Goal: Task Accomplishment & Management: Manage account settings

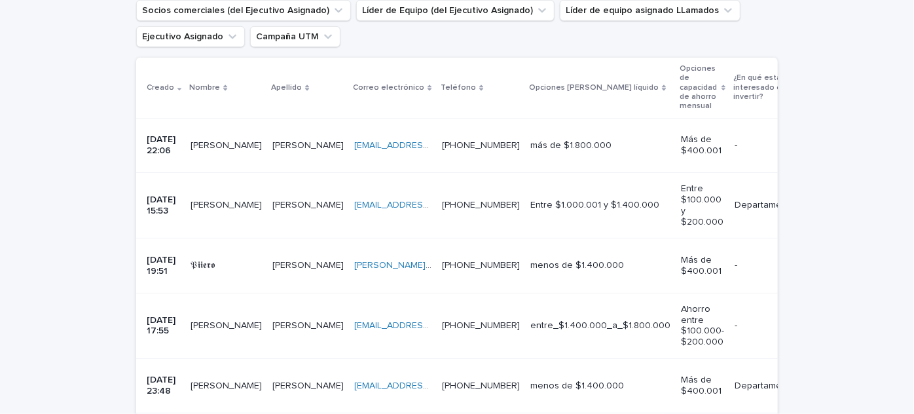
scroll to position [274, 0]
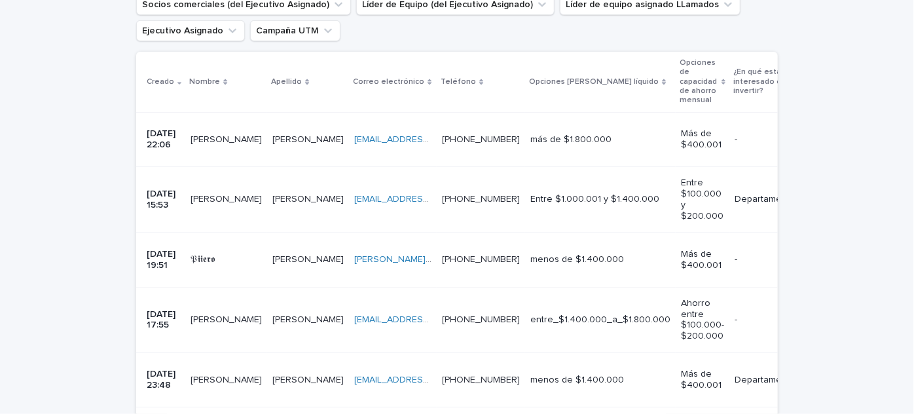
click at [227, 138] on font "[PERSON_NAME]" at bounding box center [226, 139] width 71 height 9
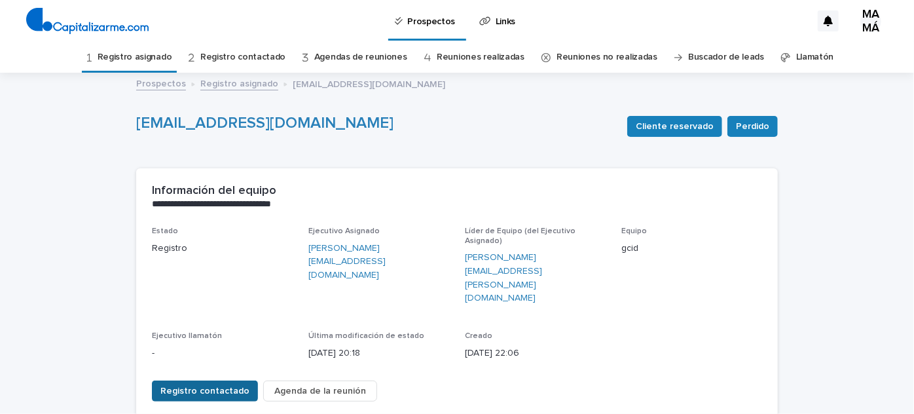
click at [219, 386] on font "Registro contactado" at bounding box center [204, 390] width 89 height 9
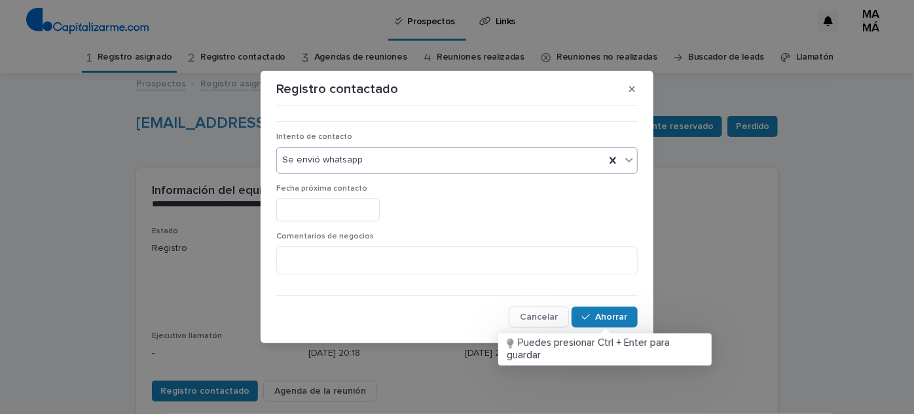
click at [410, 171] on div "Se envió whatsapp" at bounding box center [456, 160] width 361 height 26
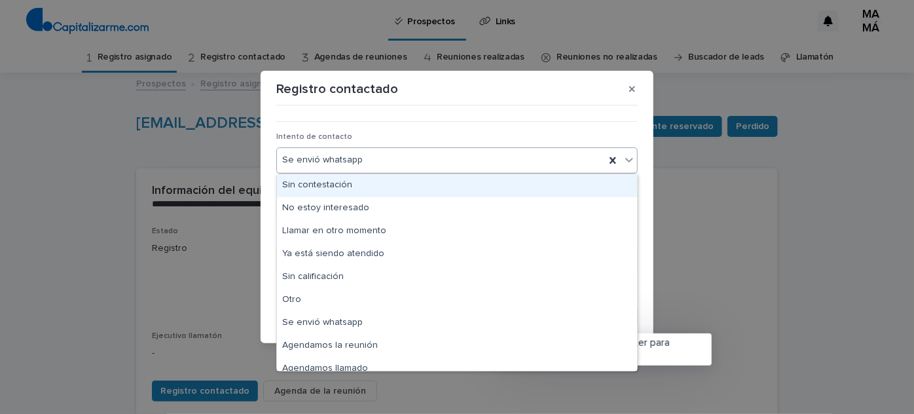
click at [390, 186] on div "Sin contestación" at bounding box center [457, 185] width 360 height 23
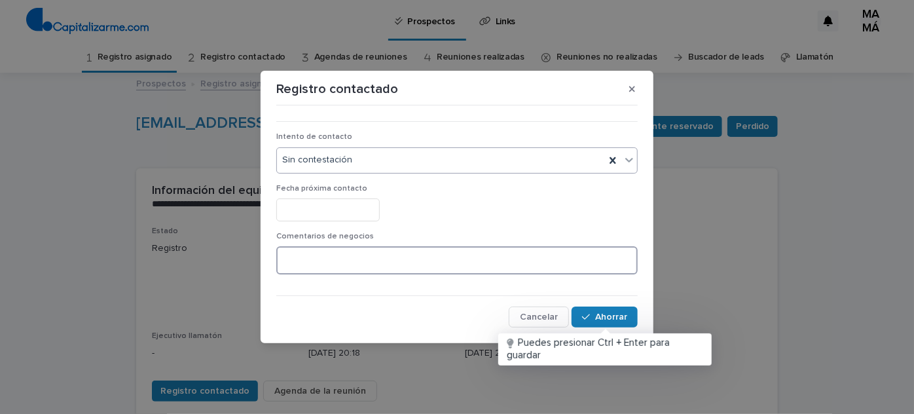
click at [345, 257] on textarea at bounding box center [456, 260] width 361 height 28
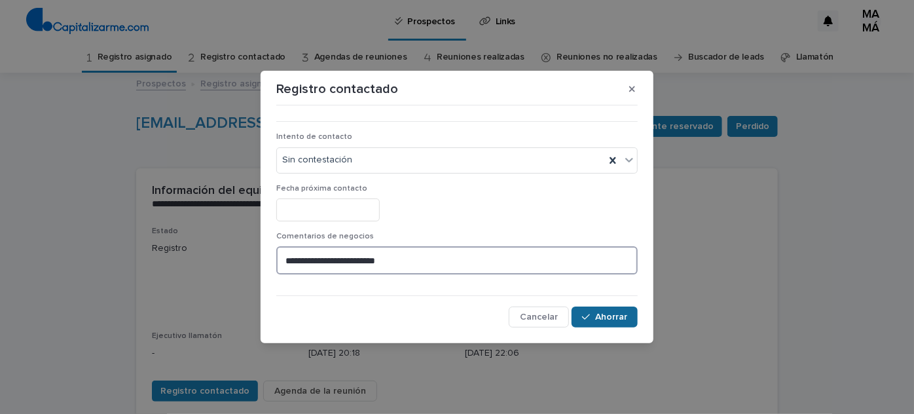
type textarea "**********"
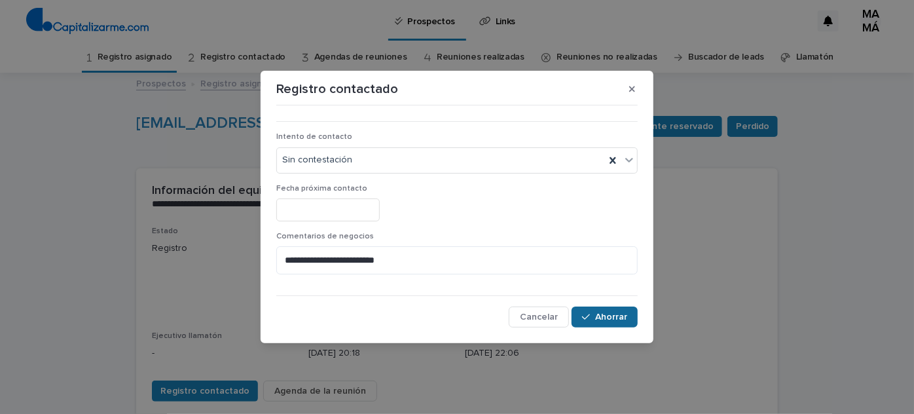
click at [614, 314] on font "Ahorrar" at bounding box center [611, 316] width 32 height 9
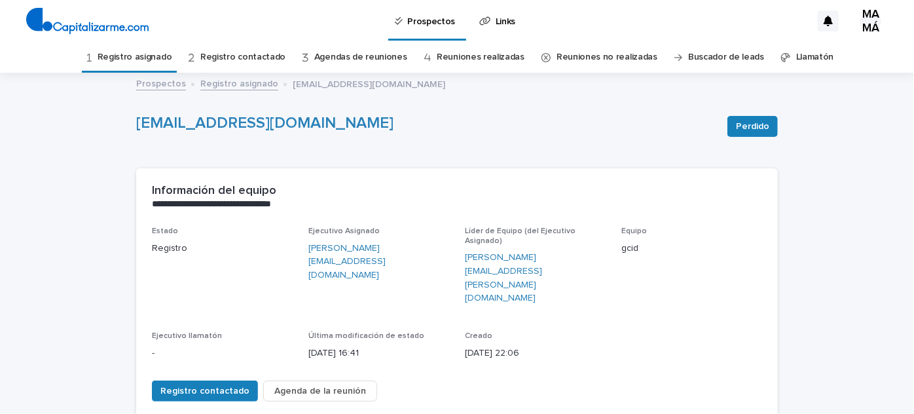
click at [169, 63] on link "Registro asignado" at bounding box center [135, 57] width 75 height 31
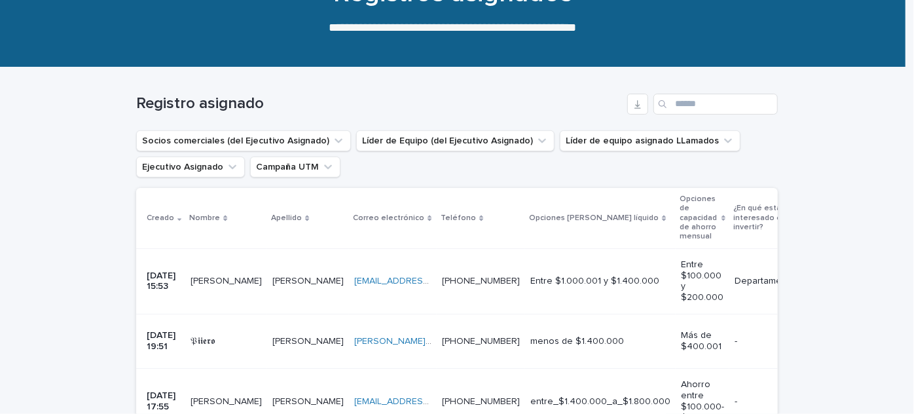
scroll to position [166, 0]
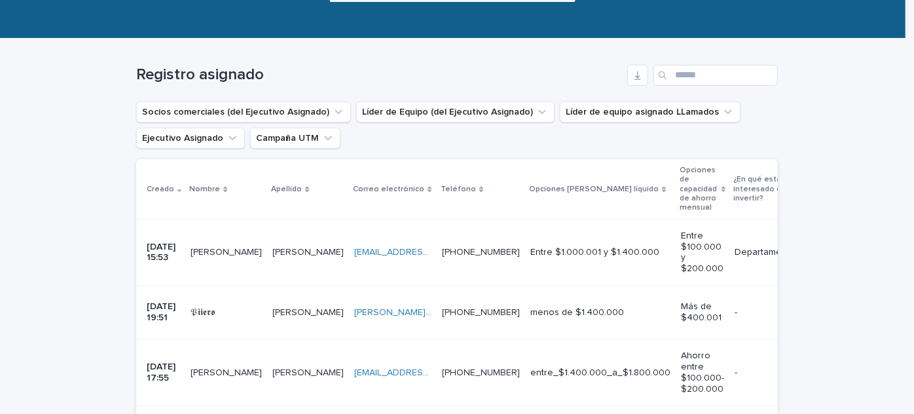
click at [286, 248] on font "[PERSON_NAME]" at bounding box center [307, 252] width 71 height 9
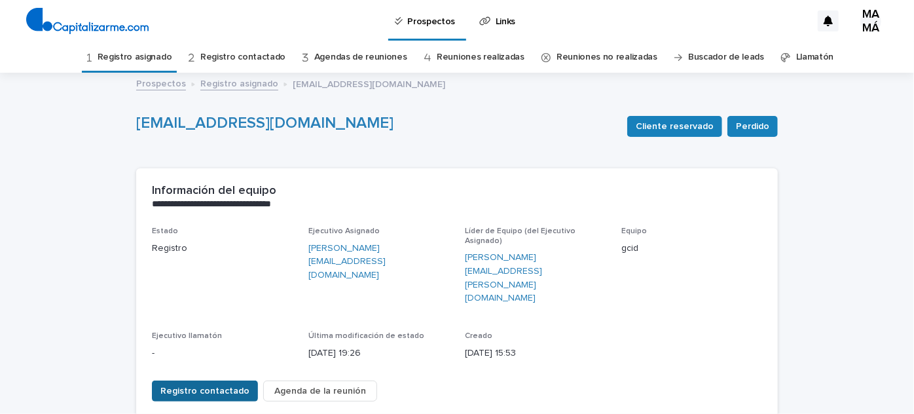
click at [216, 386] on font "Registro contactado" at bounding box center [204, 390] width 89 height 9
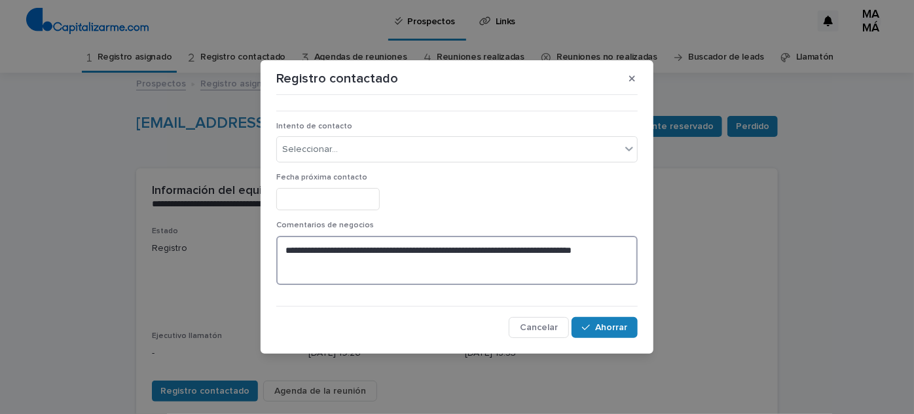
click at [369, 272] on textarea "**********" at bounding box center [456, 260] width 361 height 49
type textarea "**********"
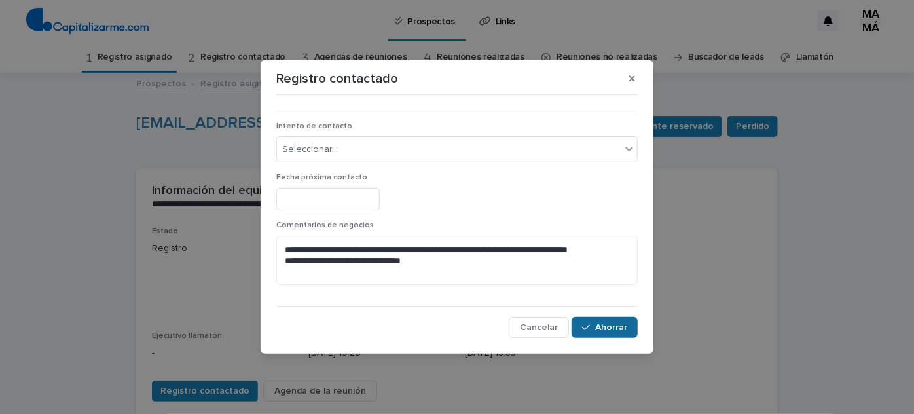
click at [594, 328] on div "button" at bounding box center [588, 327] width 13 height 9
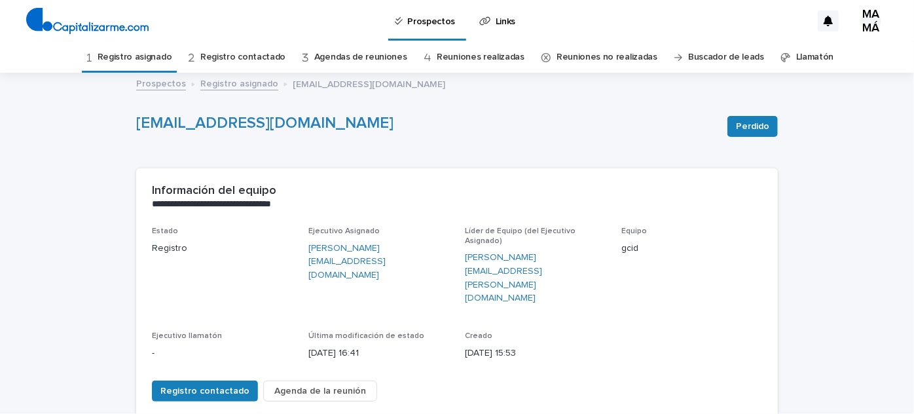
click at [161, 59] on font "Registro asignado" at bounding box center [135, 56] width 75 height 9
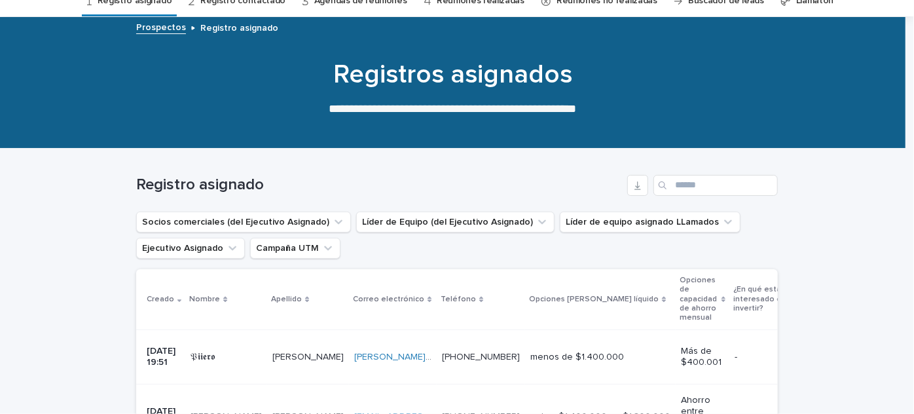
scroll to position [83, 0]
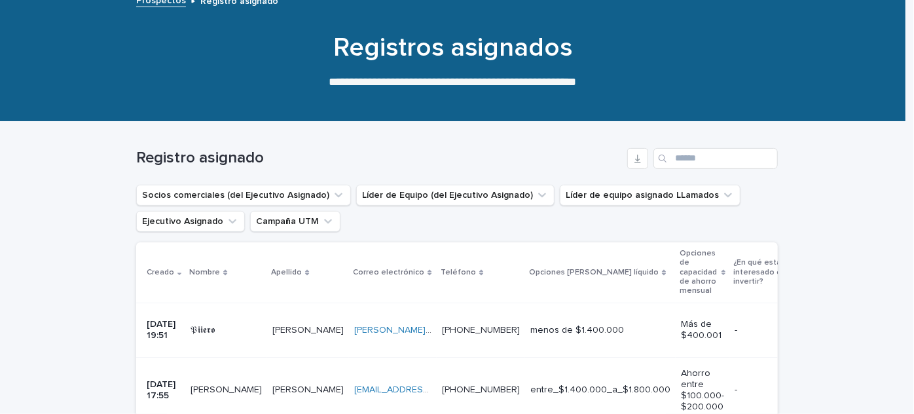
click at [274, 330] on p "[PERSON_NAME]" at bounding box center [309, 329] width 74 height 14
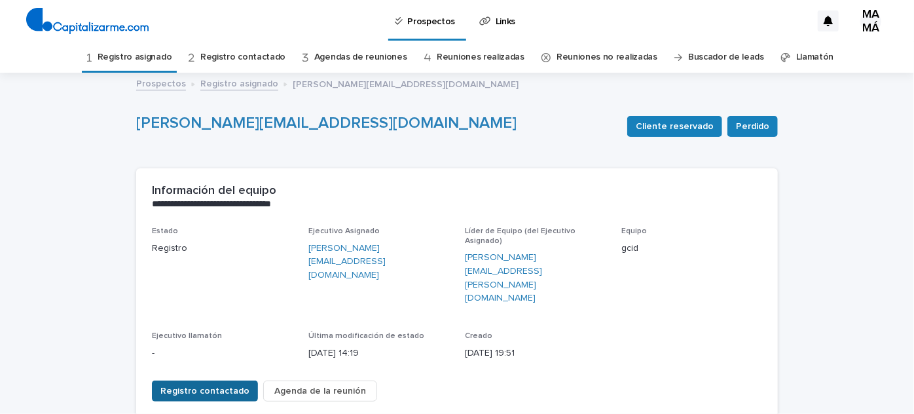
click at [204, 386] on font "Registro contactado" at bounding box center [204, 390] width 89 height 9
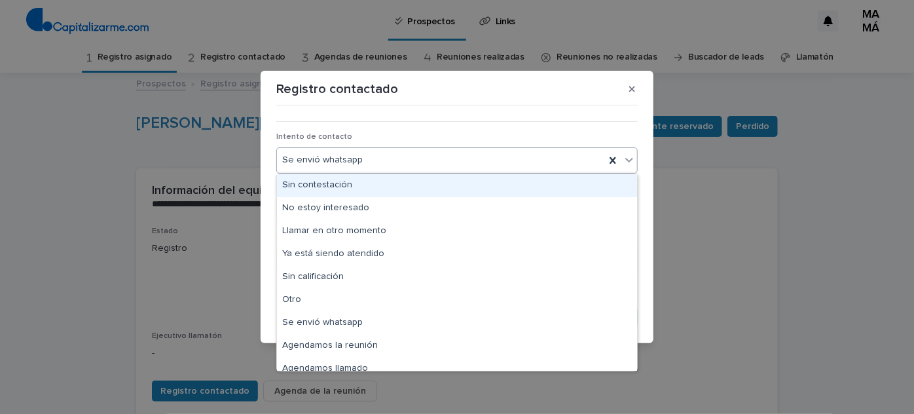
click at [460, 149] on div "Se envió whatsapp" at bounding box center [441, 160] width 328 height 22
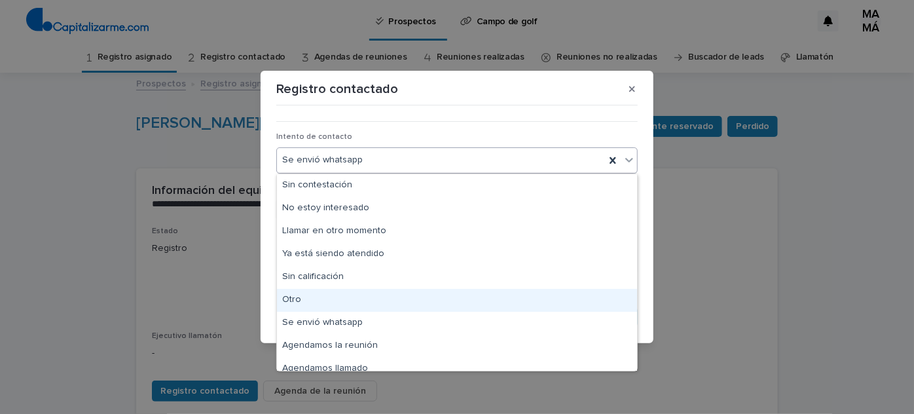
click at [380, 300] on div "Otro" at bounding box center [457, 300] width 360 height 23
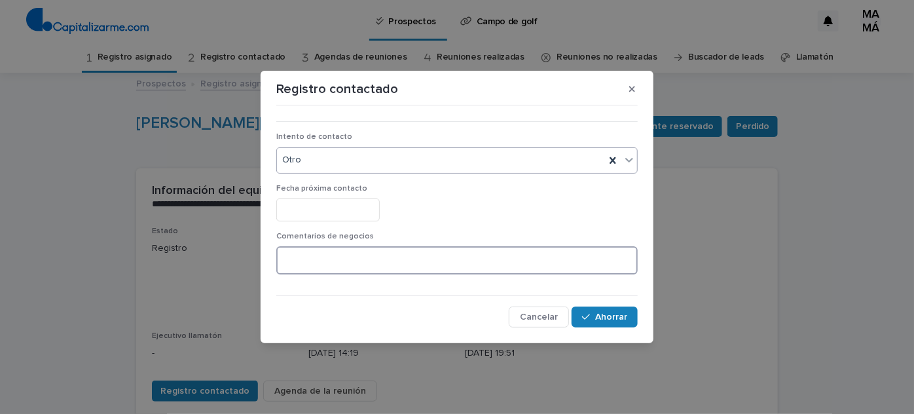
click at [382, 267] on textarea at bounding box center [456, 260] width 361 height 28
type textarea "**********"
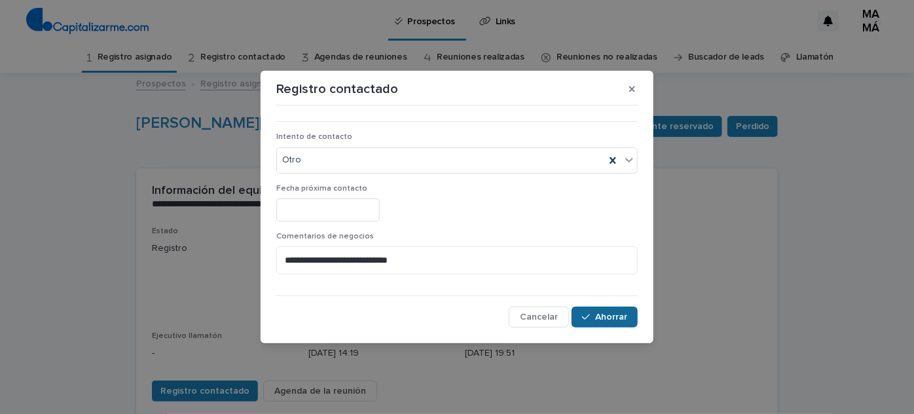
click at [630, 314] on button "Ahorrar" at bounding box center [605, 316] width 66 height 21
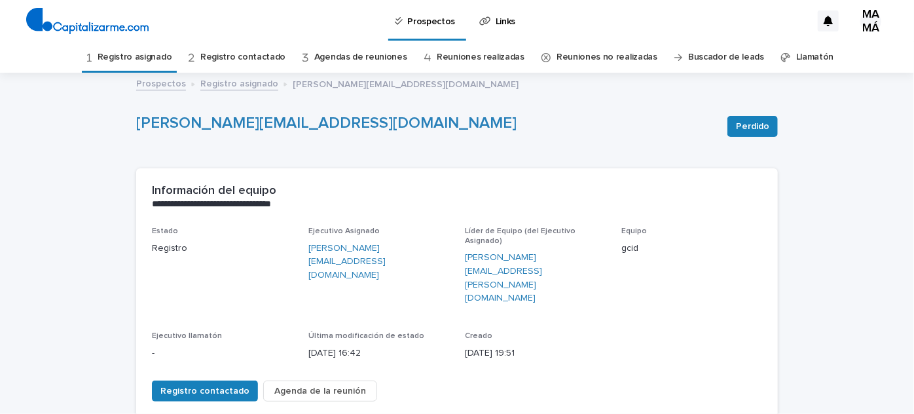
click at [136, 61] on font "Registro asignado" at bounding box center [135, 56] width 75 height 9
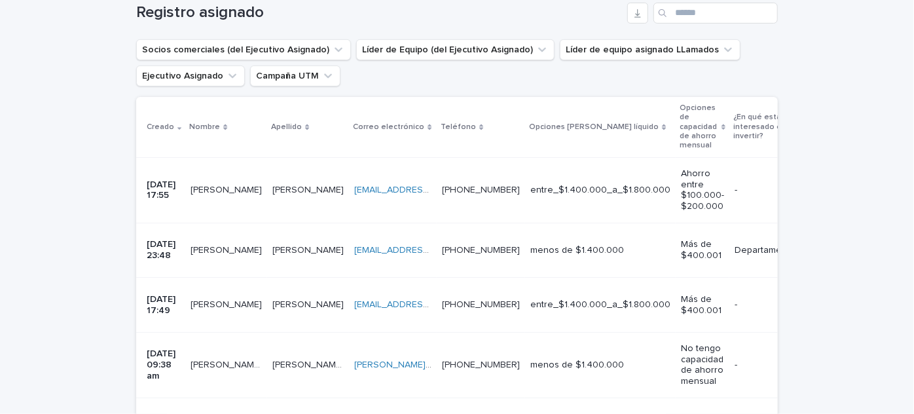
scroll to position [262, 0]
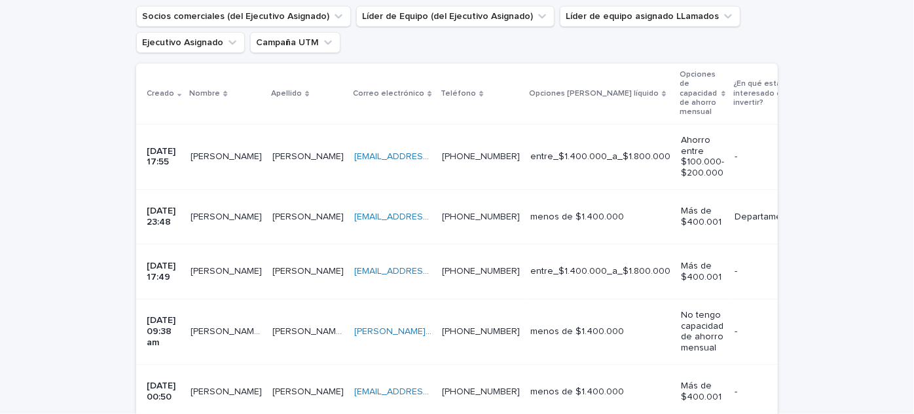
click at [237, 157] on font "[PERSON_NAME]" at bounding box center [226, 156] width 71 height 9
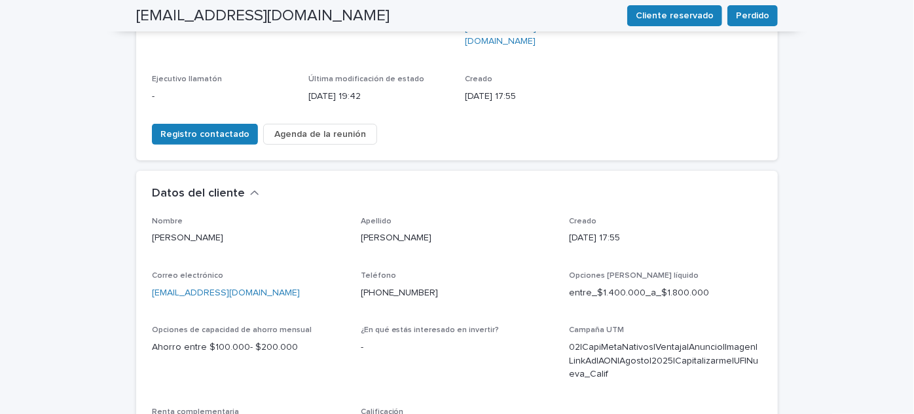
scroll to position [262, 0]
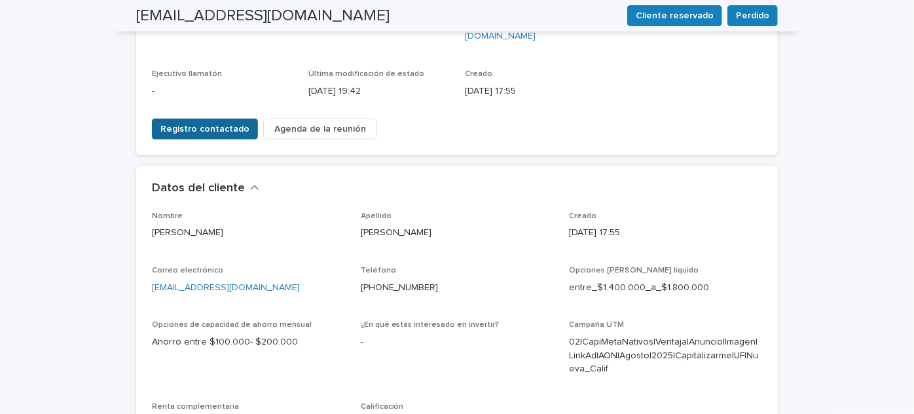
click at [219, 122] on span "Registro contactado" at bounding box center [204, 128] width 89 height 13
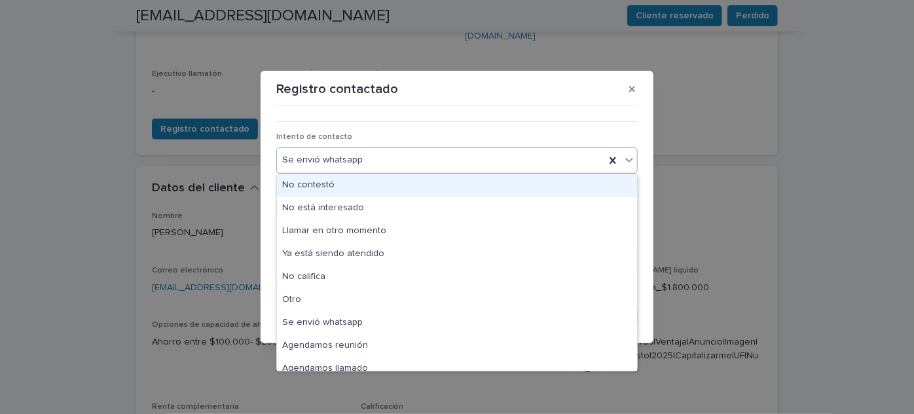
click at [378, 160] on div "Se envió whatsapp" at bounding box center [441, 160] width 328 height 22
click at [357, 180] on div "Sin contestación" at bounding box center [457, 185] width 360 height 23
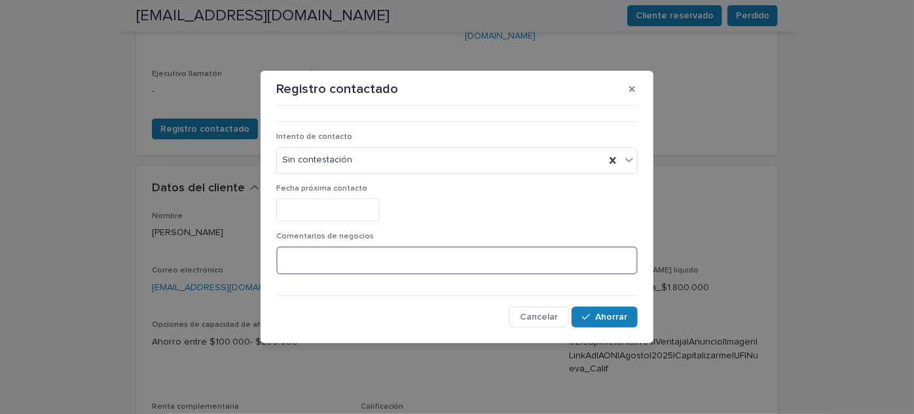
click at [338, 266] on textarea at bounding box center [456, 260] width 361 height 28
type textarea "**********"
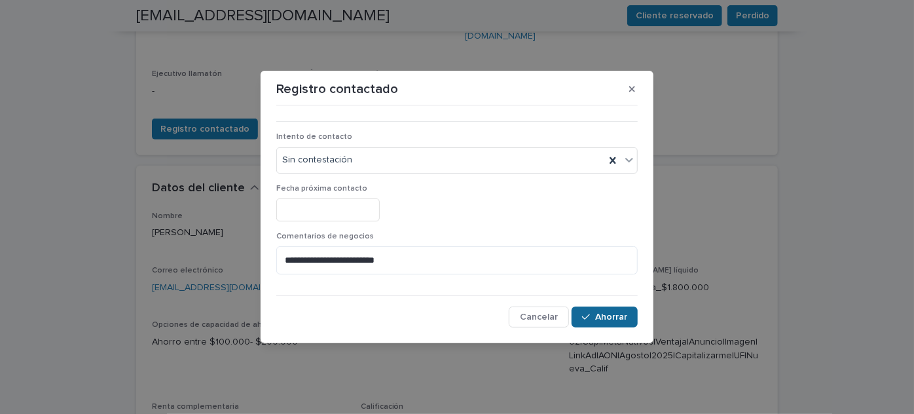
click at [616, 312] on font "Ahorrar" at bounding box center [611, 316] width 32 height 9
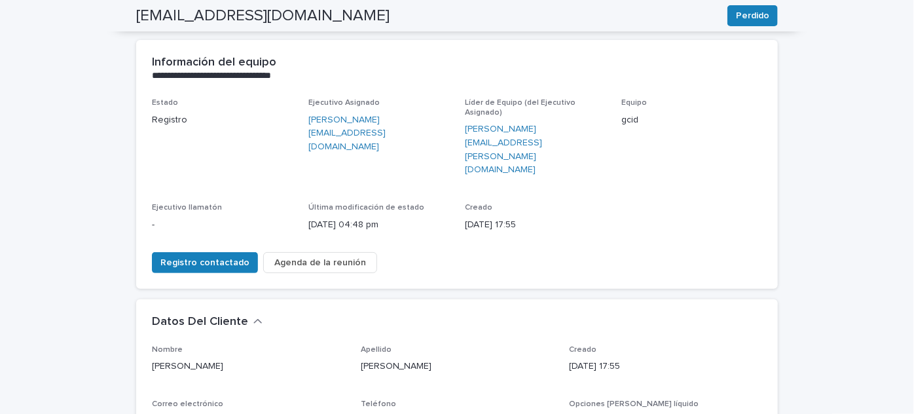
scroll to position [0, 0]
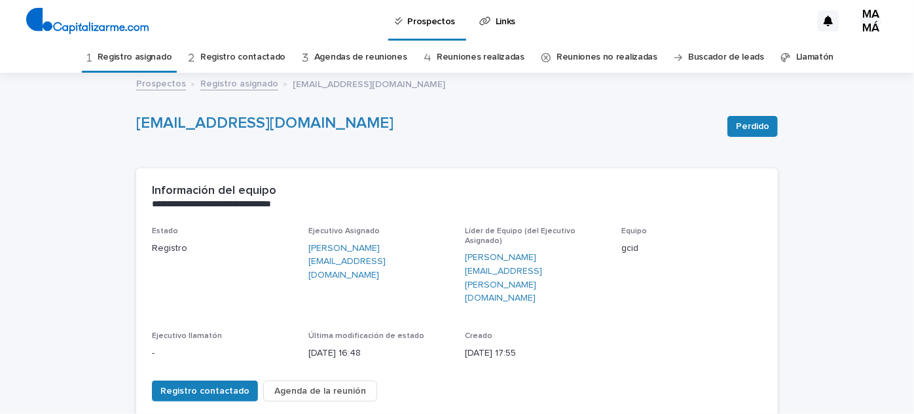
click at [143, 65] on link "Registro asignado" at bounding box center [135, 57] width 75 height 31
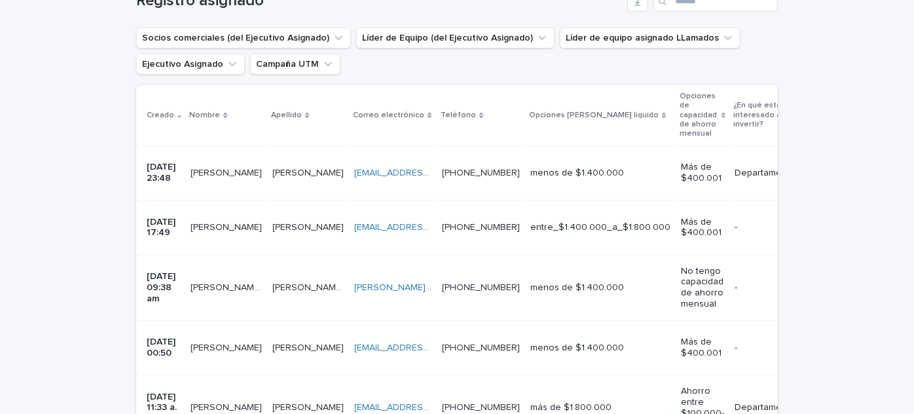
scroll to position [238, 0]
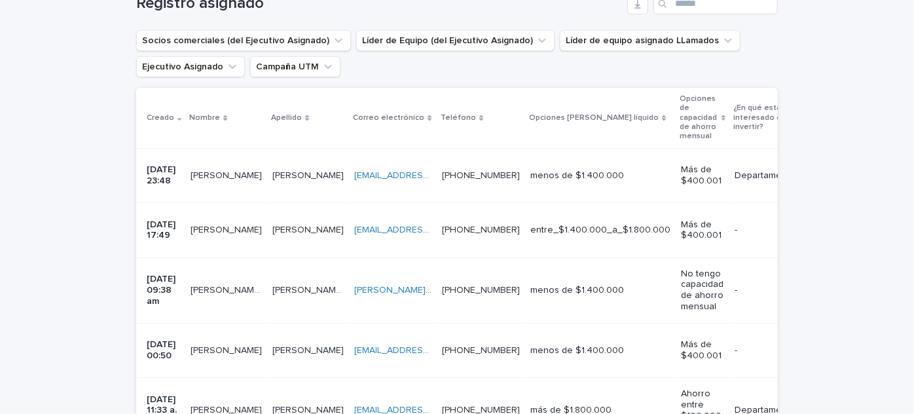
click at [208, 171] on font "[PERSON_NAME]" at bounding box center [226, 175] width 71 height 9
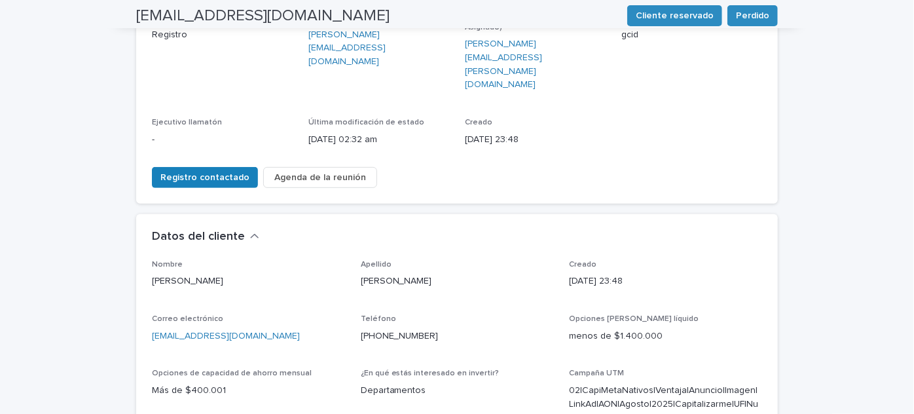
scroll to position [214, 0]
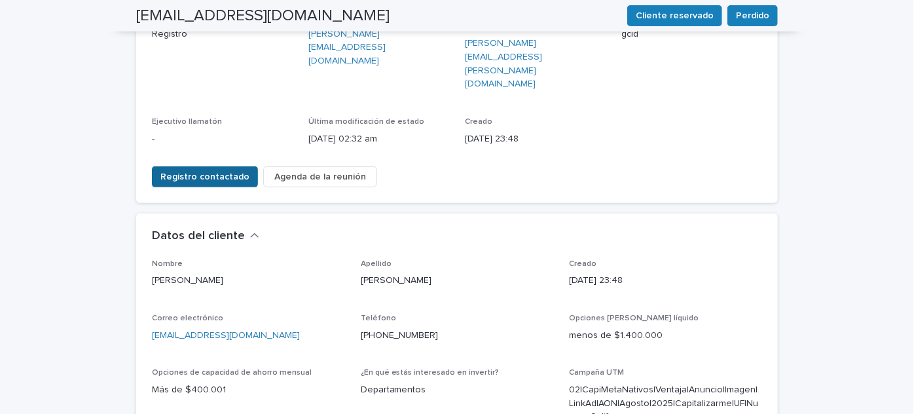
click at [217, 172] on font "Registro contactado" at bounding box center [204, 176] width 89 height 9
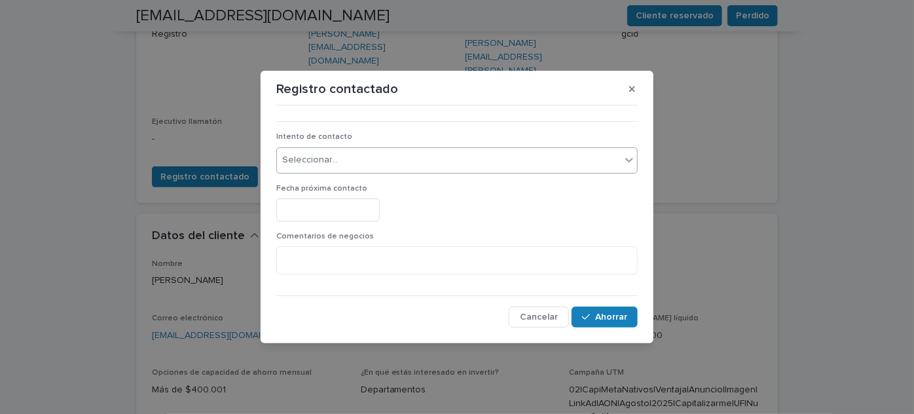
click at [354, 162] on div "Seleccionar..." at bounding box center [449, 160] width 344 height 22
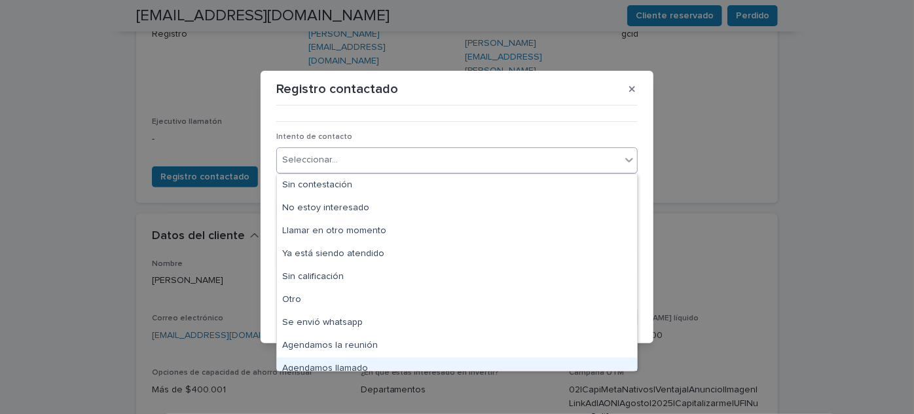
click at [327, 363] on font "Agendamos llamado" at bounding box center [325, 367] width 86 height 9
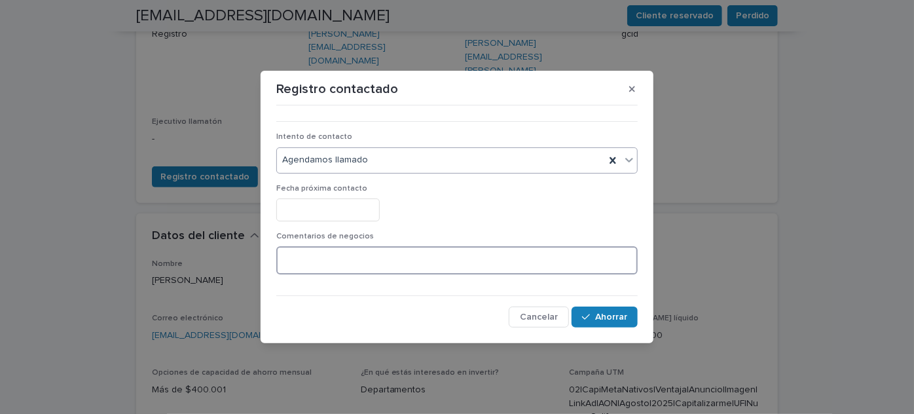
click at [348, 258] on textarea at bounding box center [456, 260] width 361 height 28
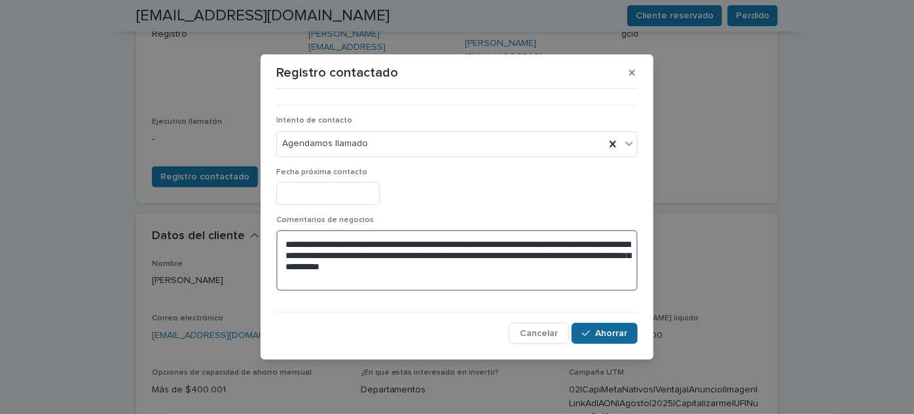
type textarea "**********"
click at [623, 333] on font "Ahorrar" at bounding box center [611, 333] width 32 height 9
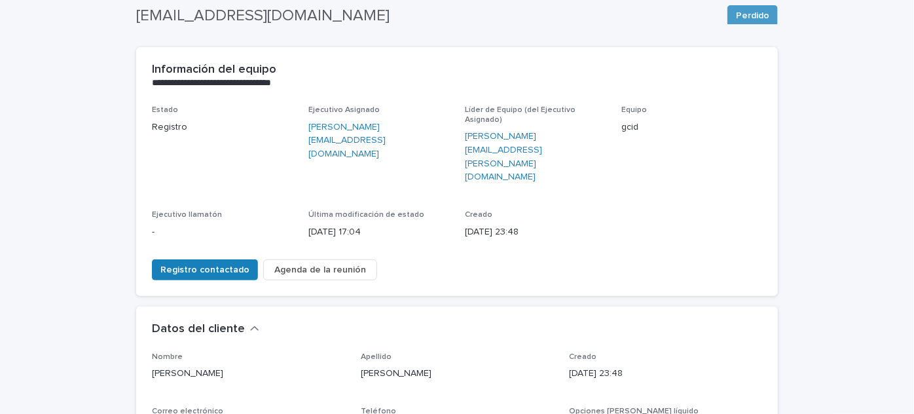
scroll to position [0, 0]
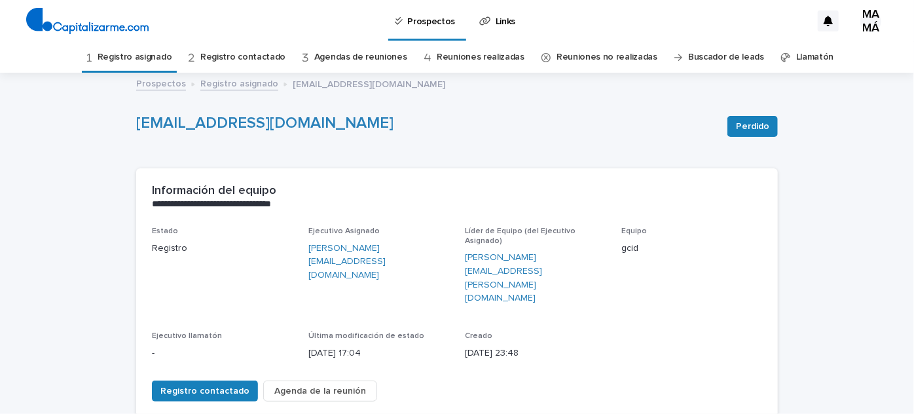
click at [145, 53] on font "Registro asignado" at bounding box center [135, 56] width 75 height 9
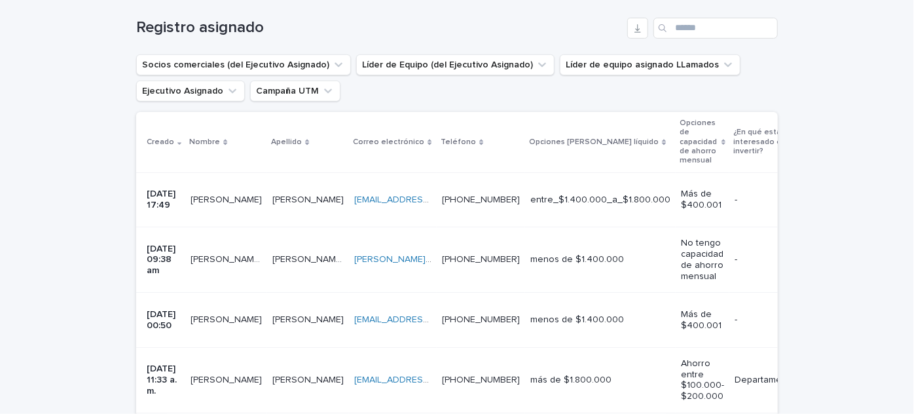
scroll to position [238, 0]
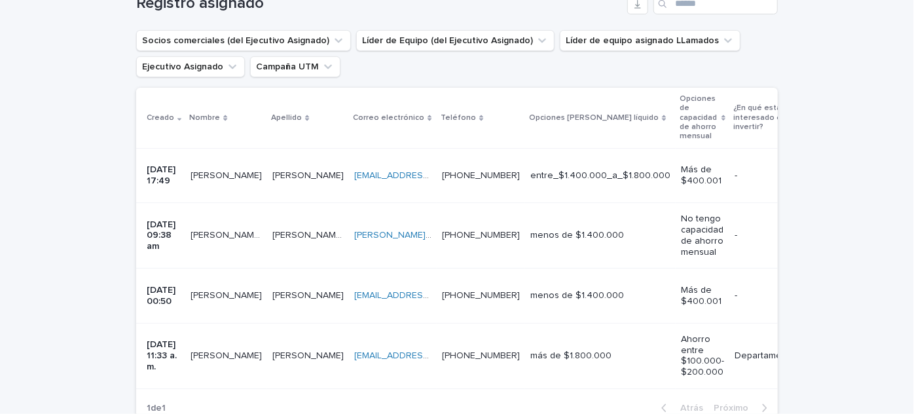
click at [217, 172] on font "[PERSON_NAME]" at bounding box center [226, 175] width 71 height 9
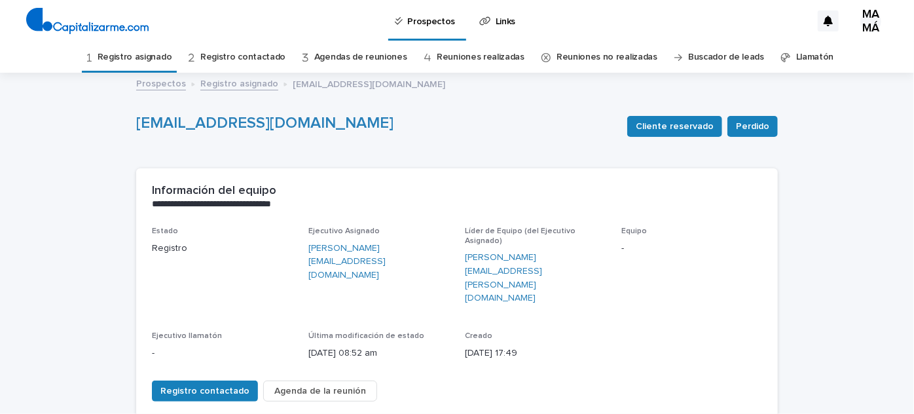
click at [140, 60] on font "Registro asignado" at bounding box center [135, 56] width 75 height 9
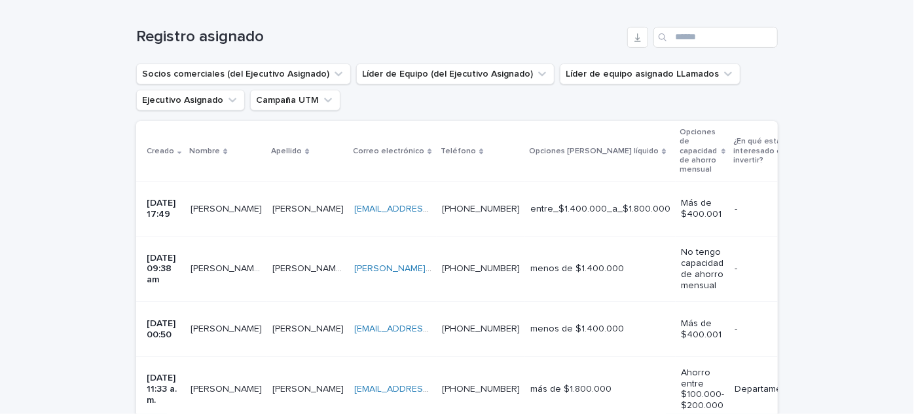
scroll to position [205, 0]
click at [212, 263] on font "[PERSON_NAME] [PERSON_NAME] Zarcko" at bounding box center [279, 267] width 177 height 9
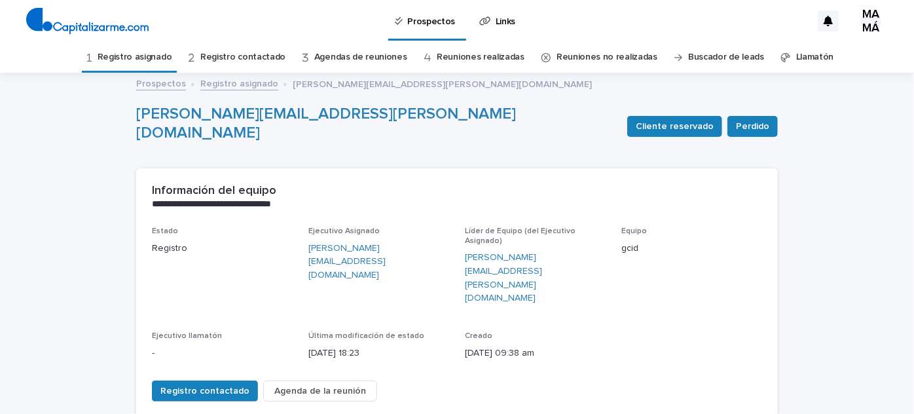
click at [136, 60] on font "Registro asignado" at bounding box center [135, 56] width 75 height 9
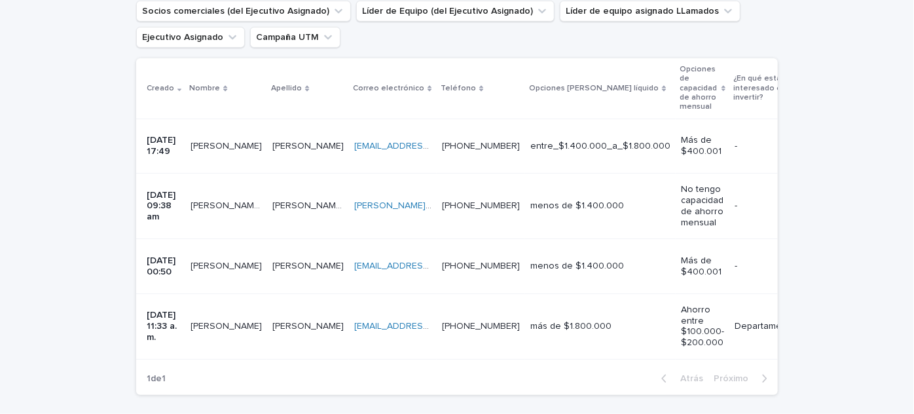
scroll to position [276, 0]
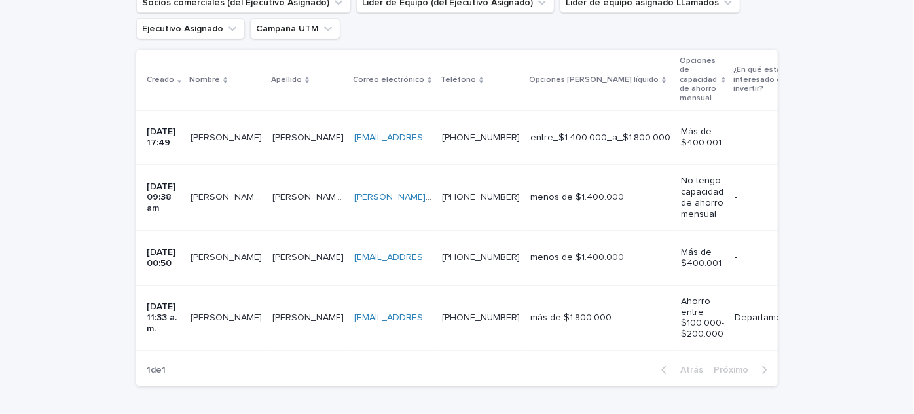
click at [285, 193] on font "[PERSON_NAME] [PERSON_NAME]" at bounding box center [344, 197] width 145 height 9
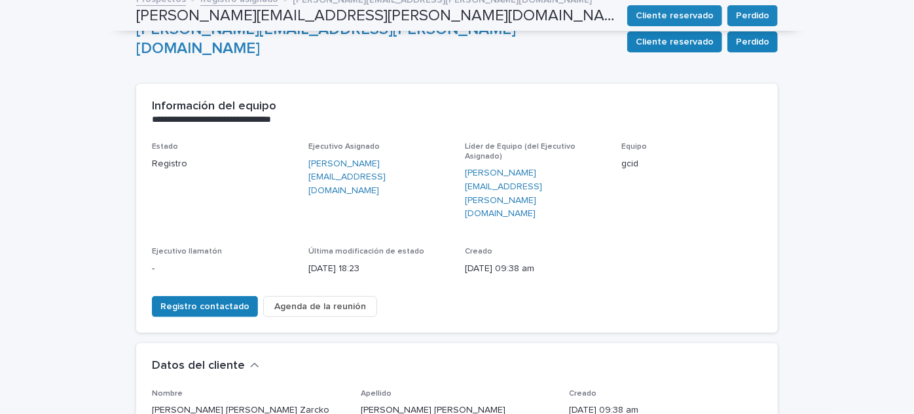
scroll to position [42, 0]
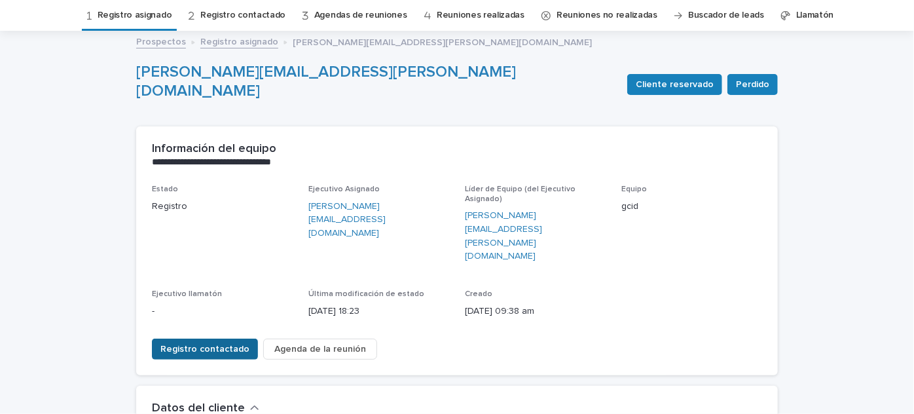
click at [196, 344] on font "Registro contactado" at bounding box center [204, 348] width 89 height 9
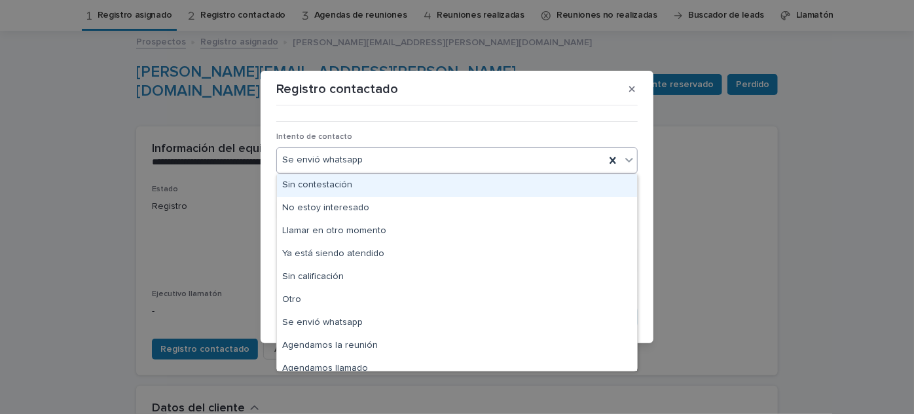
click at [411, 157] on div "Se envió whatsapp" at bounding box center [441, 160] width 328 height 22
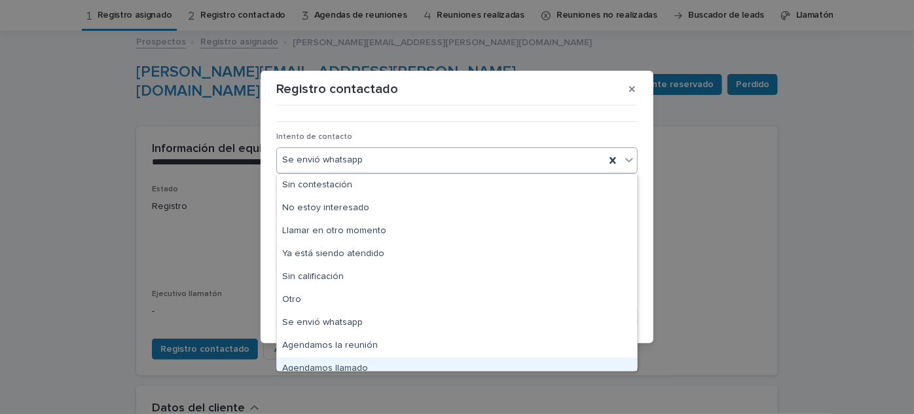
click at [330, 367] on font "Agendamos llamado" at bounding box center [325, 367] width 86 height 9
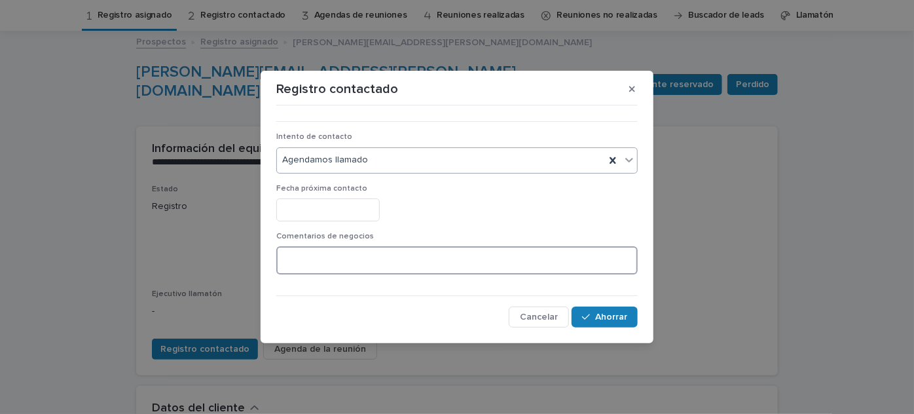
click at [364, 268] on textarea at bounding box center [456, 260] width 361 height 28
type textarea "**********"
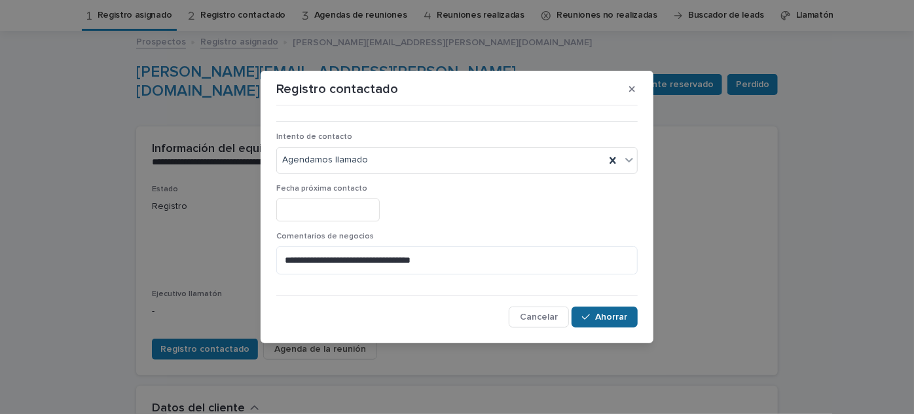
click at [587, 313] on icon "button" at bounding box center [586, 316] width 8 height 9
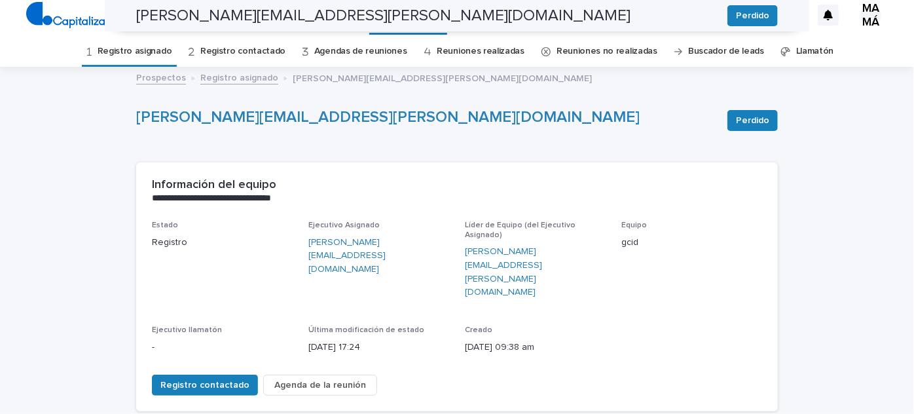
scroll to position [0, 0]
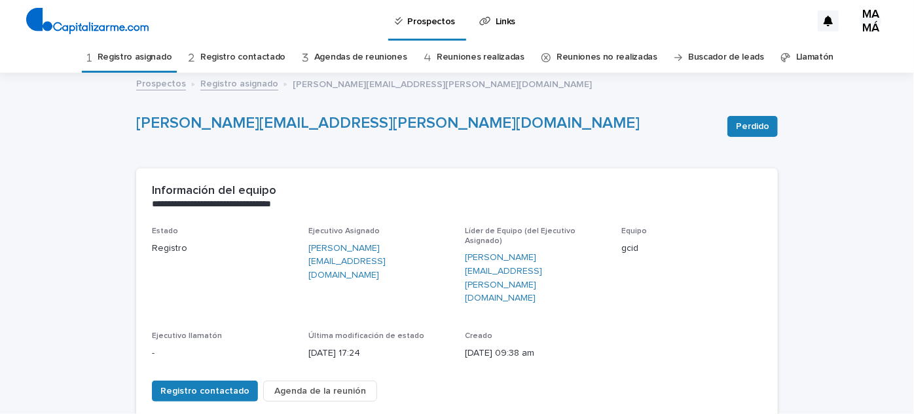
click at [159, 52] on font "Registro asignado" at bounding box center [135, 57] width 75 height 11
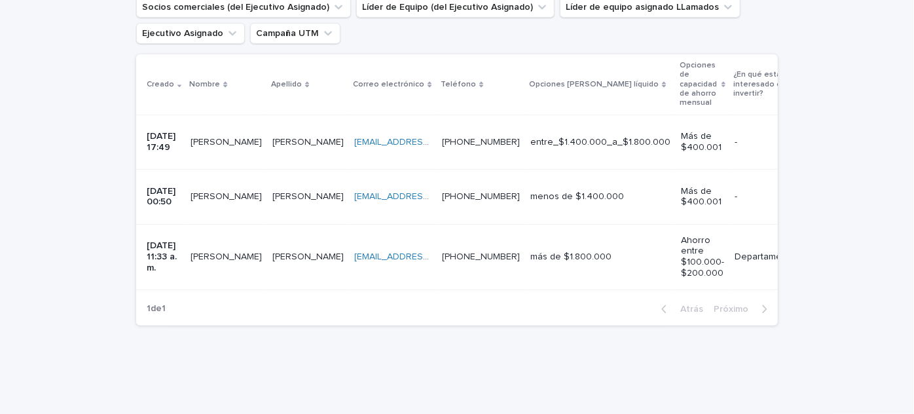
scroll to position [272, 0]
click at [237, 191] on font "[PERSON_NAME]" at bounding box center [226, 195] width 71 height 9
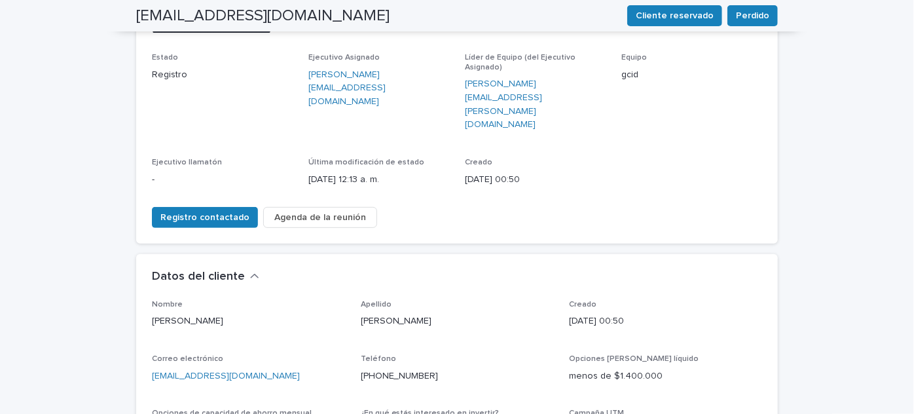
scroll to position [171, 0]
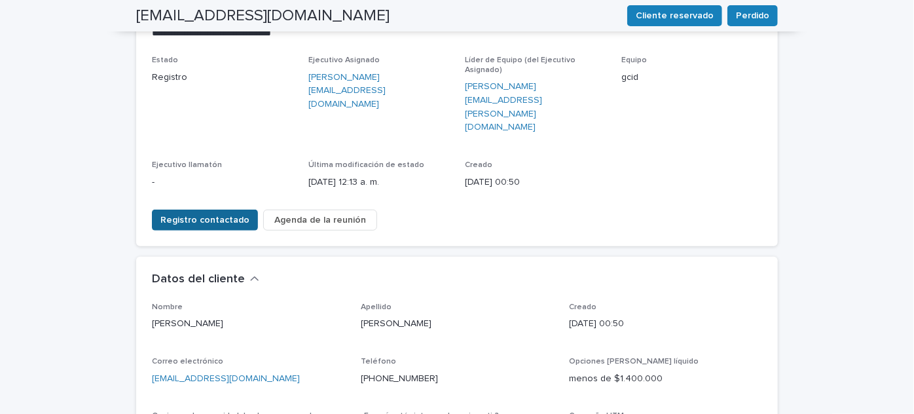
click at [193, 215] on font "Registro contactado" at bounding box center [204, 219] width 89 height 9
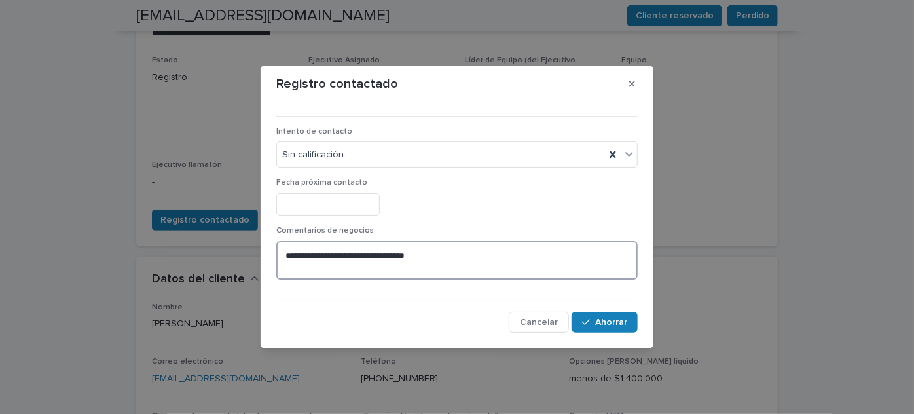
click at [467, 258] on textarea "**********" at bounding box center [456, 260] width 361 height 39
click at [419, 251] on textarea "**********" at bounding box center [456, 260] width 361 height 39
click at [485, 253] on textarea "**********" at bounding box center [456, 260] width 361 height 39
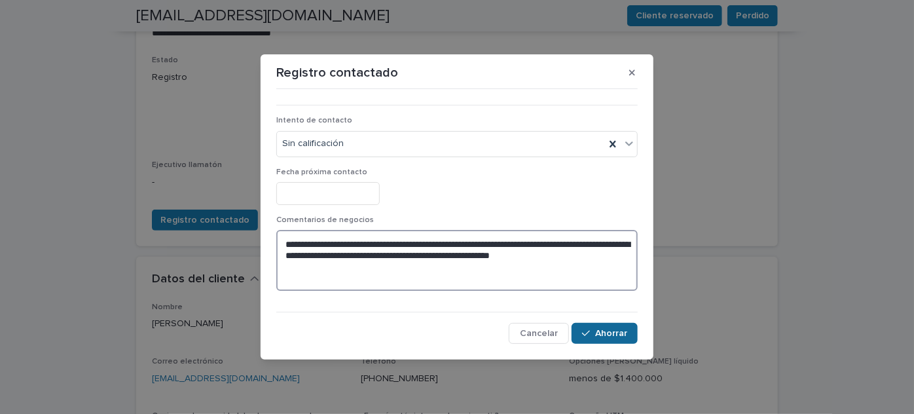
type textarea "**********"
click at [615, 330] on font "Ahorrar" at bounding box center [611, 333] width 32 height 9
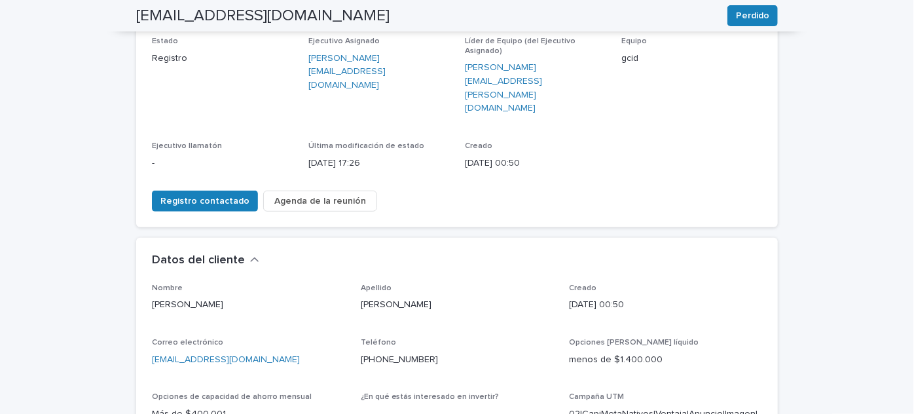
scroll to position [0, 0]
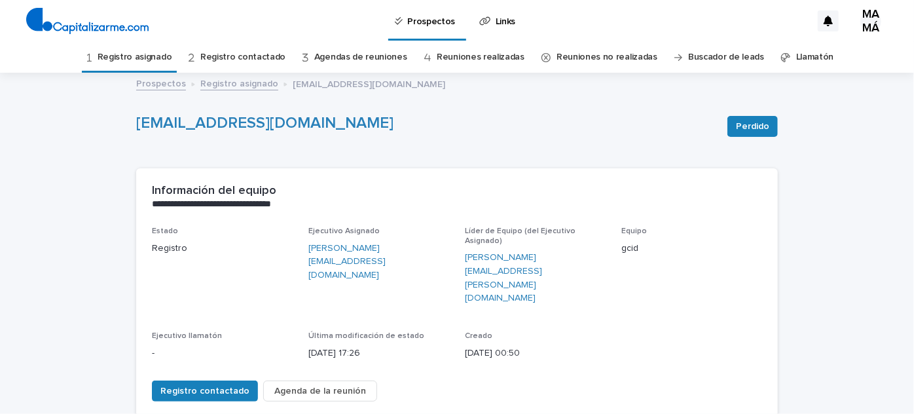
click at [143, 62] on link "Registro asignado" at bounding box center [135, 57] width 75 height 31
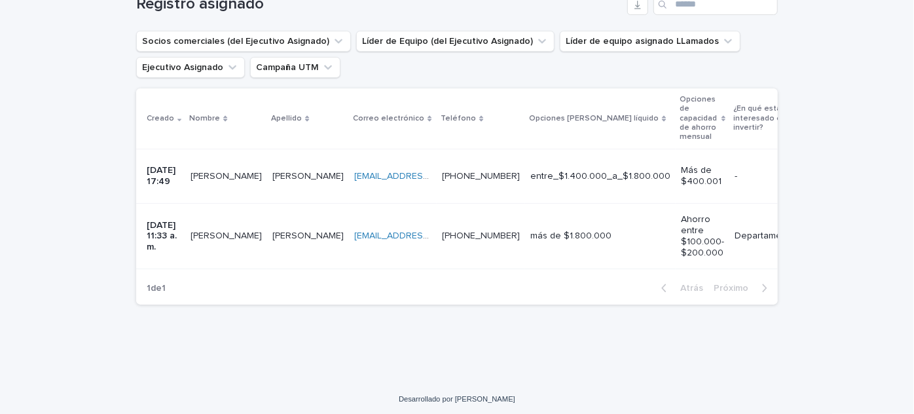
scroll to position [239, 0]
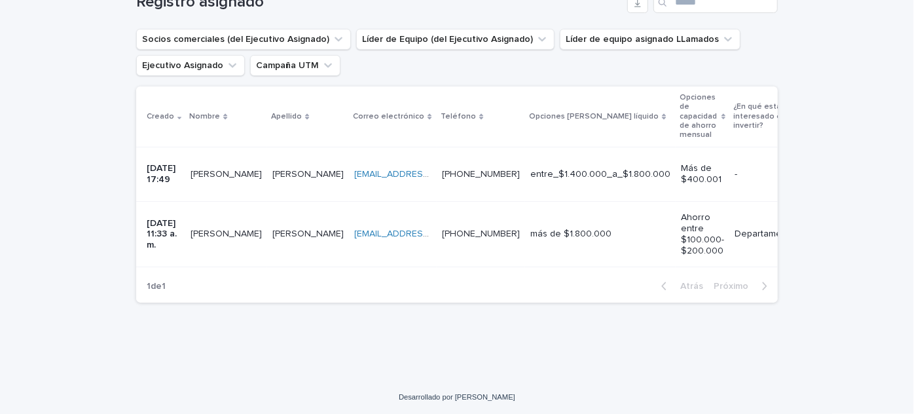
click at [223, 229] on font "[PERSON_NAME]" at bounding box center [226, 233] width 71 height 9
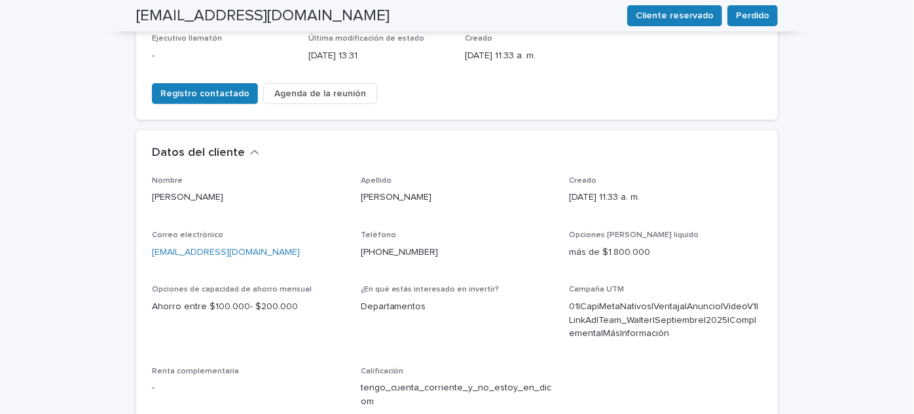
scroll to position [295, 0]
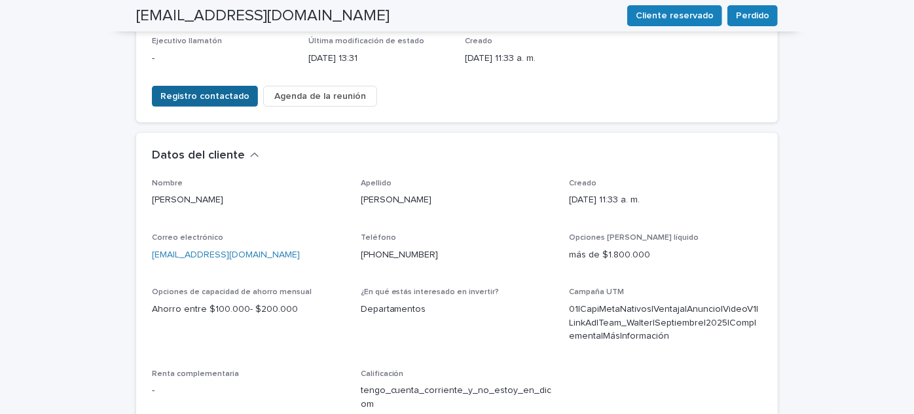
click at [211, 92] on font "Registro contactado" at bounding box center [204, 96] width 89 height 9
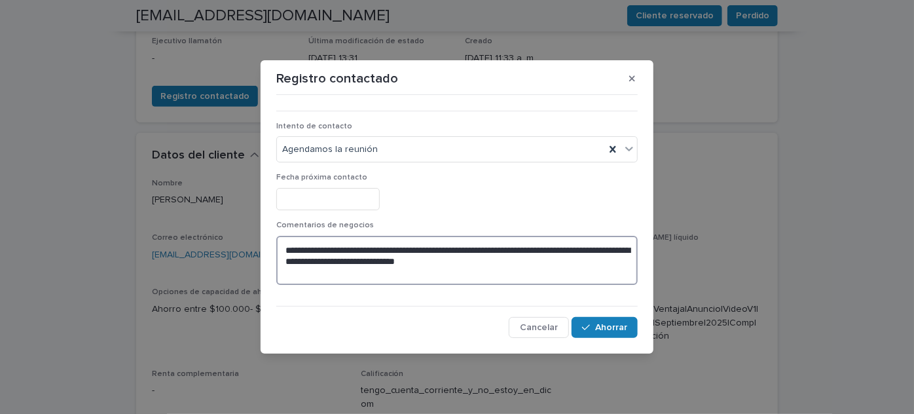
click at [546, 259] on textarea "**********" at bounding box center [456, 260] width 361 height 49
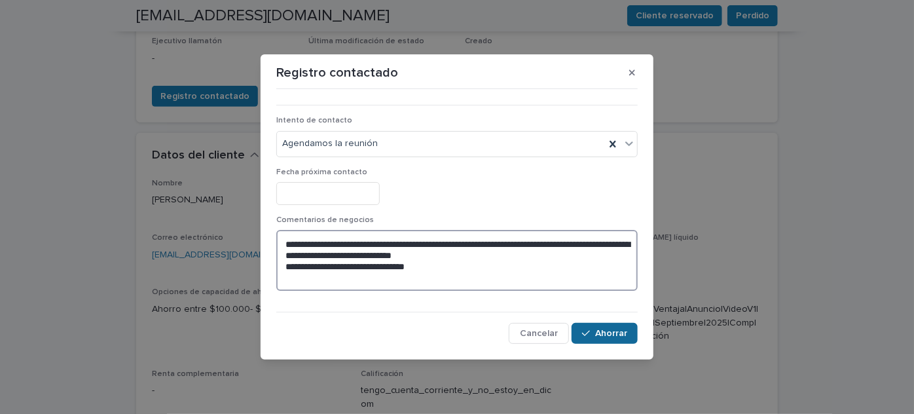
type textarea "**********"
click at [618, 329] on font "Ahorrar" at bounding box center [611, 333] width 32 height 9
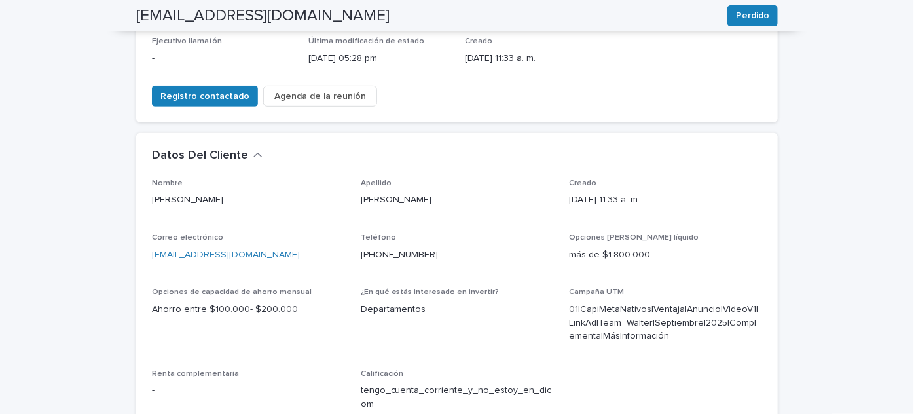
scroll to position [302, 0]
